Goal: Task Accomplishment & Management: Use online tool/utility

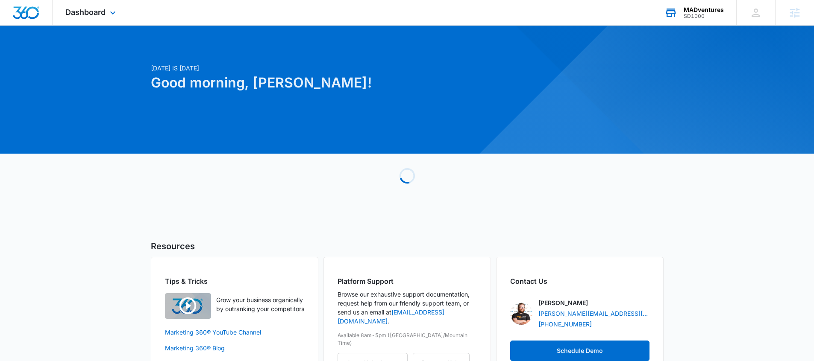
click at [695, 19] on div "MADventures SD1000 Your Accounts View All" at bounding box center [693, 12] width 85 height 25
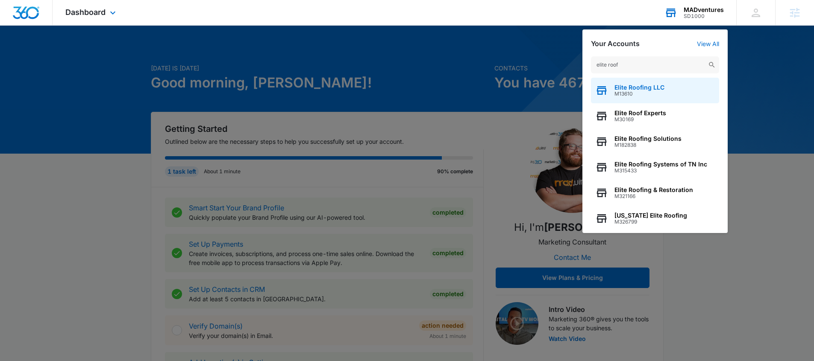
type input "elite roof"
drag, startPoint x: 641, startPoint y: 88, endPoint x: 661, endPoint y: 100, distance: 23.3
click at [642, 89] on span "Elite Roofing LLC" at bounding box center [639, 87] width 50 height 7
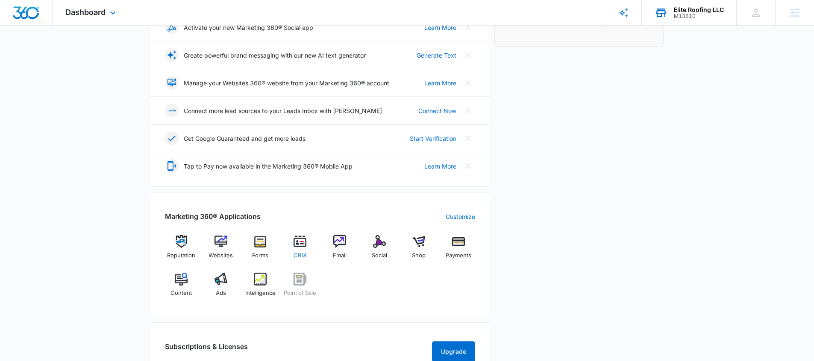
scroll to position [229, 0]
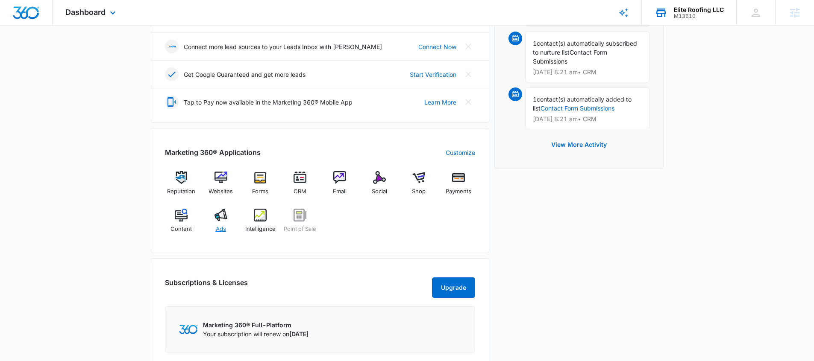
click at [217, 223] on div "Ads" at bounding box center [220, 224] width 33 height 31
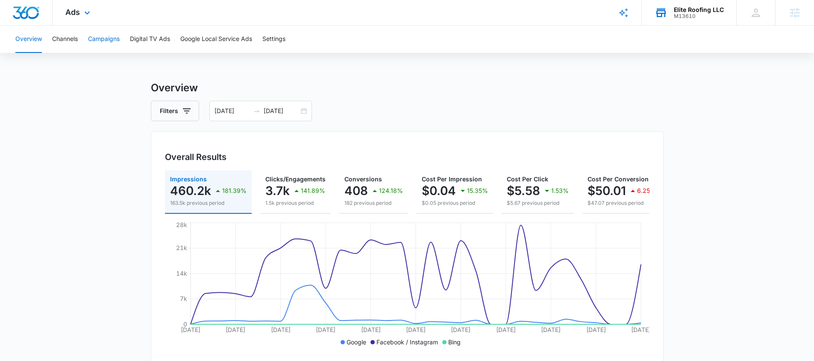
click at [96, 40] on button "Campaigns" at bounding box center [104, 39] width 32 height 27
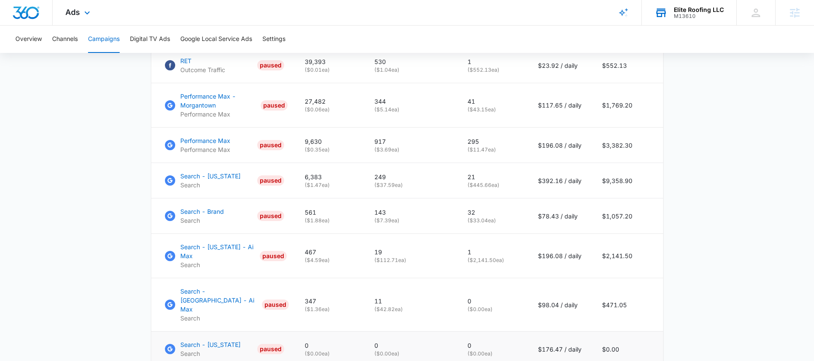
scroll to position [572, 0]
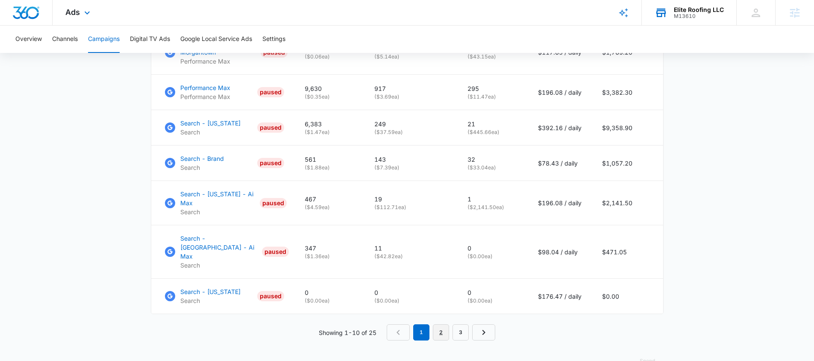
click at [445, 325] on link "2" at bounding box center [441, 333] width 16 height 16
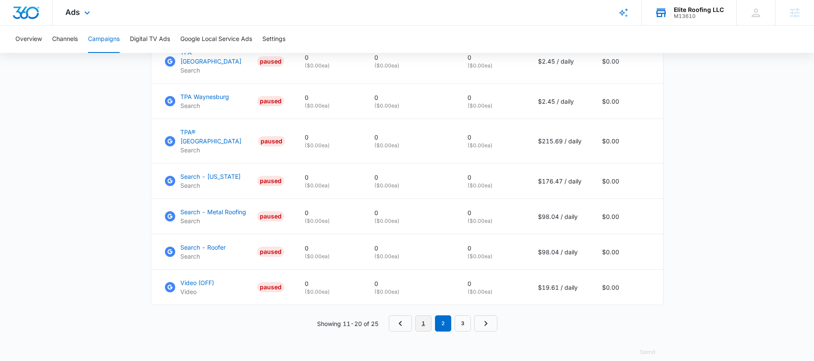
click at [422, 316] on link "1" at bounding box center [423, 324] width 16 height 16
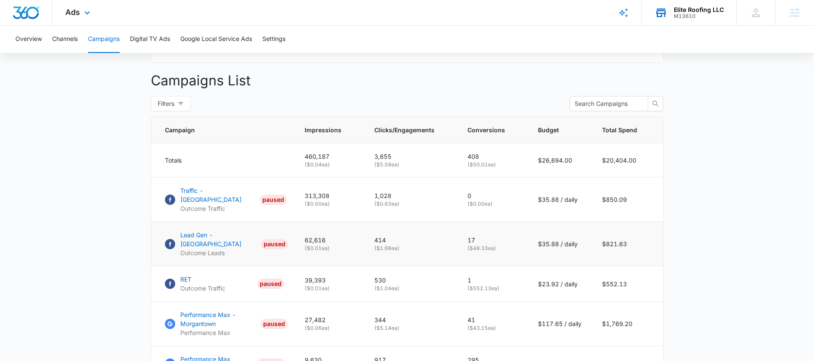
scroll to position [267, 0]
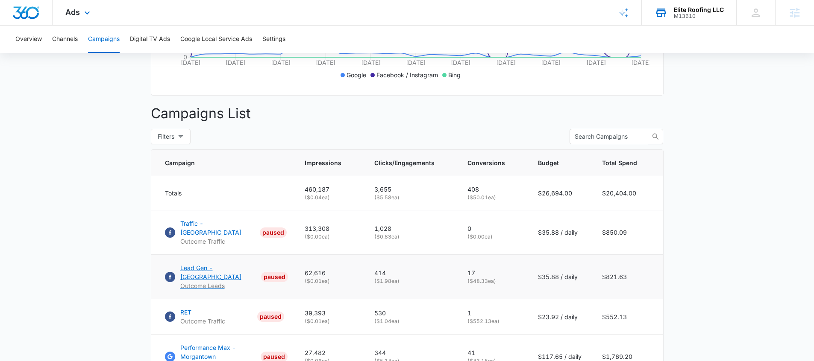
click at [221, 266] on p "Lead Gen - [GEOGRAPHIC_DATA]" at bounding box center [219, 273] width 78 height 18
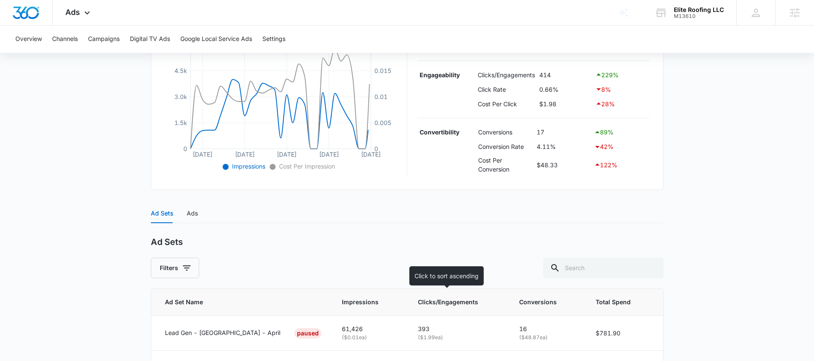
scroll to position [268, 0]
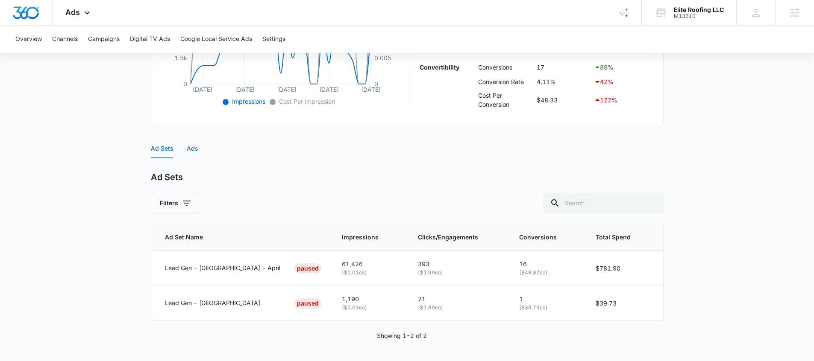
click at [196, 149] on div "Ads" at bounding box center [192, 148] width 11 height 9
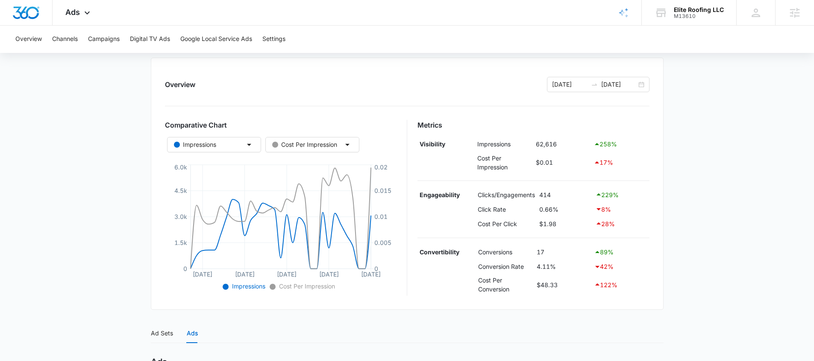
scroll to position [0, 0]
